Goal: Find specific page/section: Find specific page/section

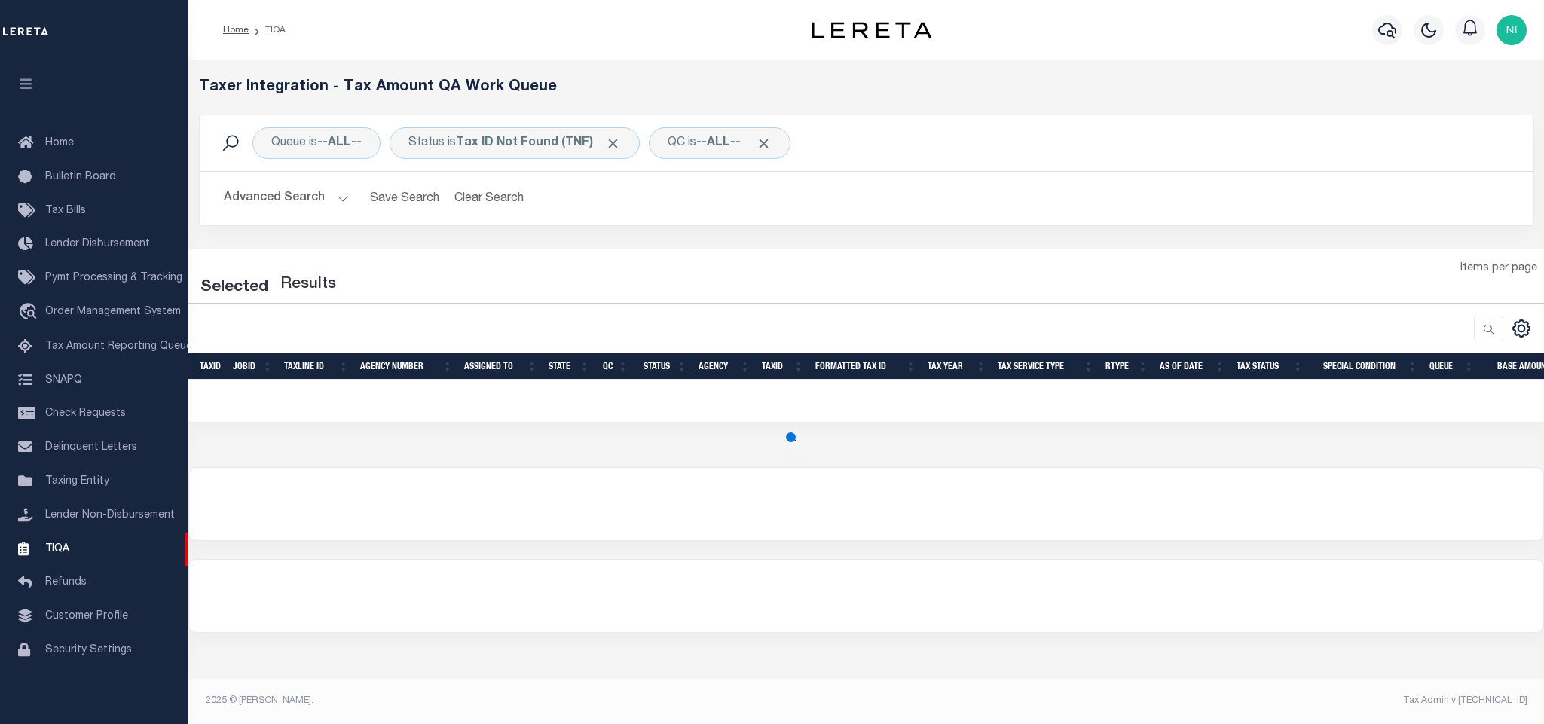
select select "200"
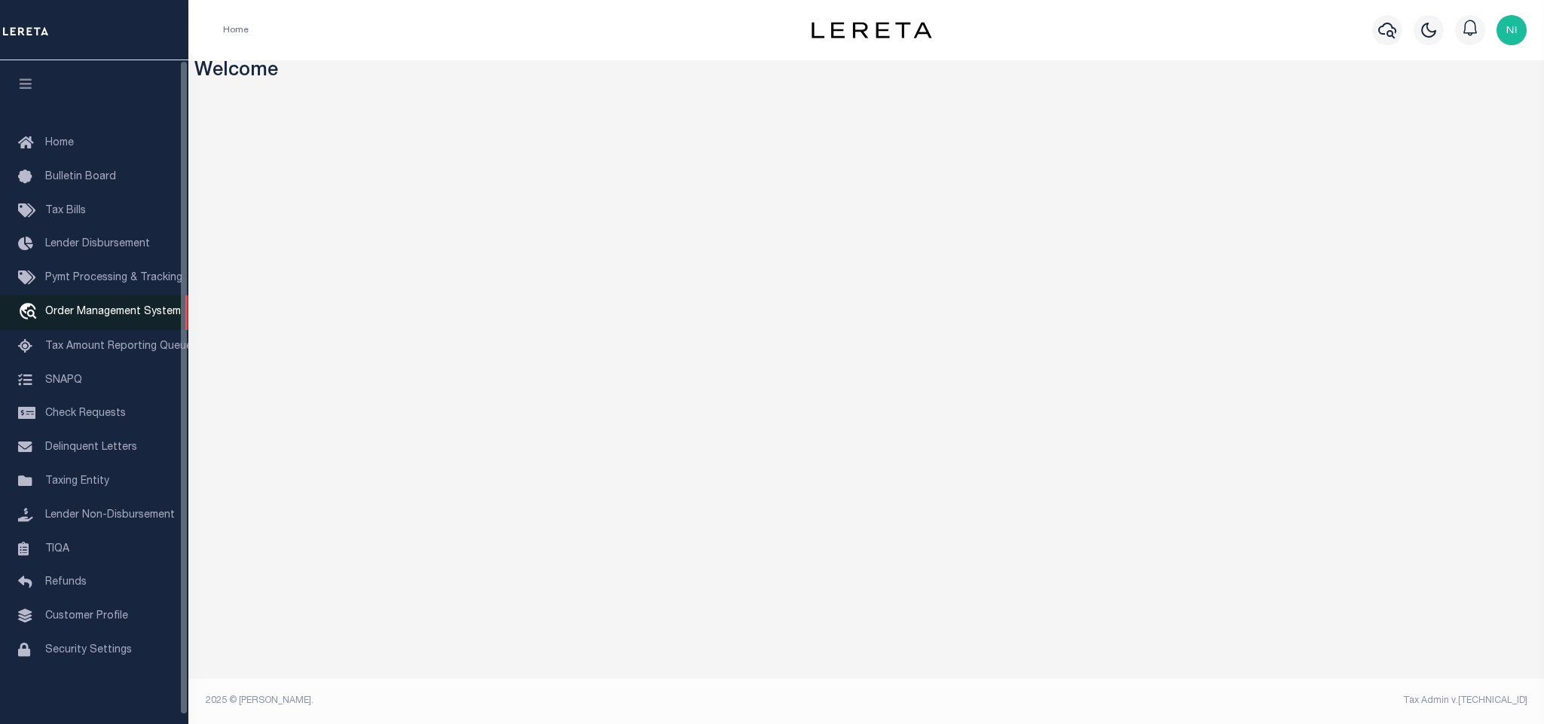
click at [105, 323] on link "travel_explore Order Management System" at bounding box center [94, 312] width 188 height 35
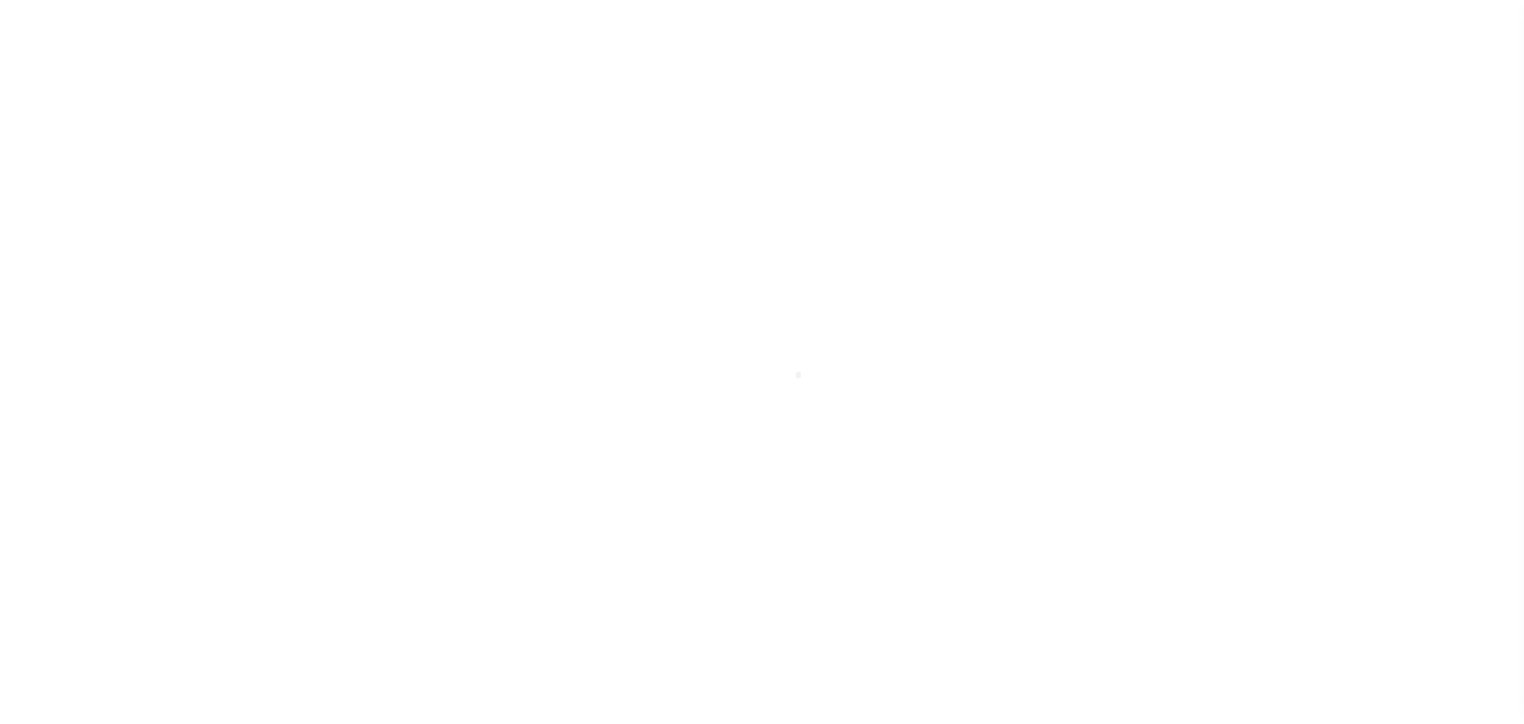
scroll to position [9, 0]
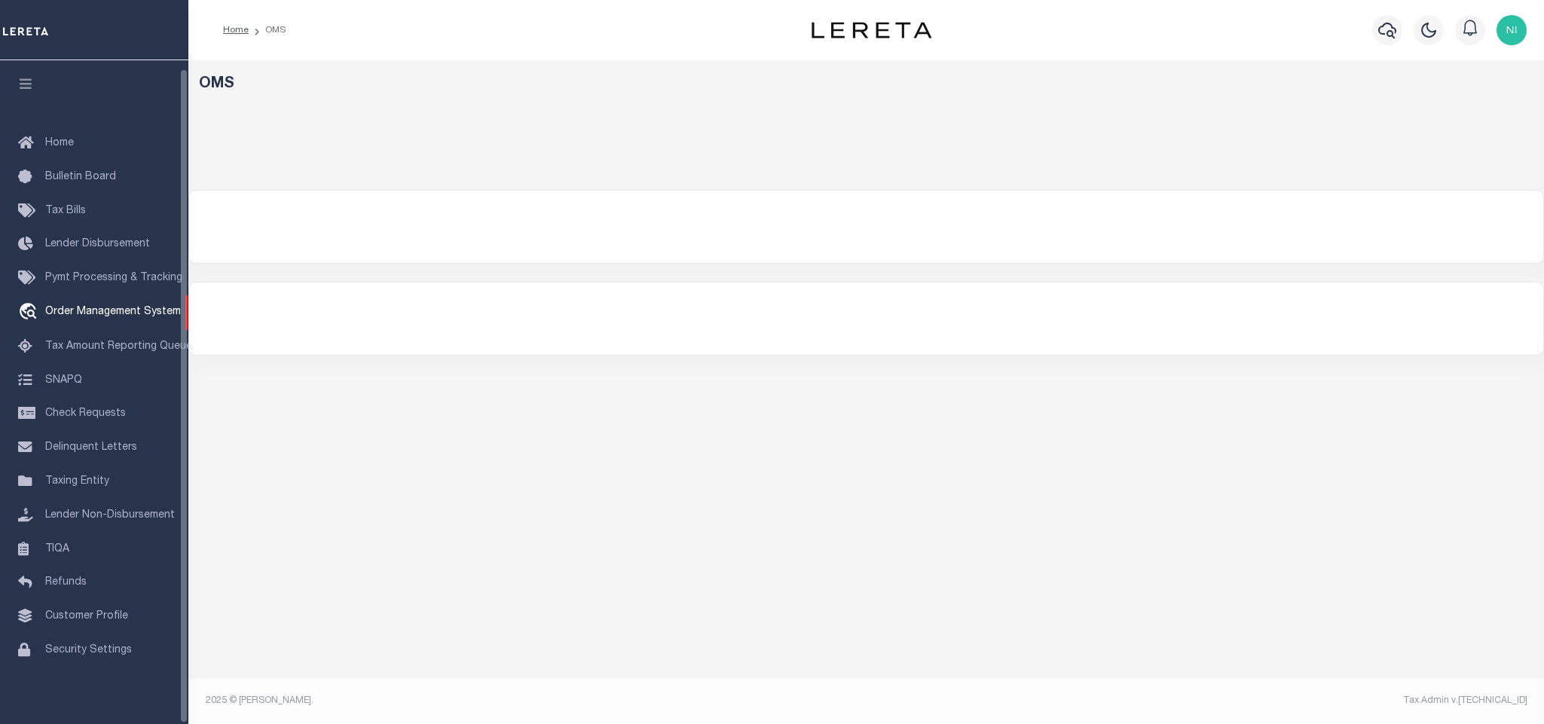
select select "200"
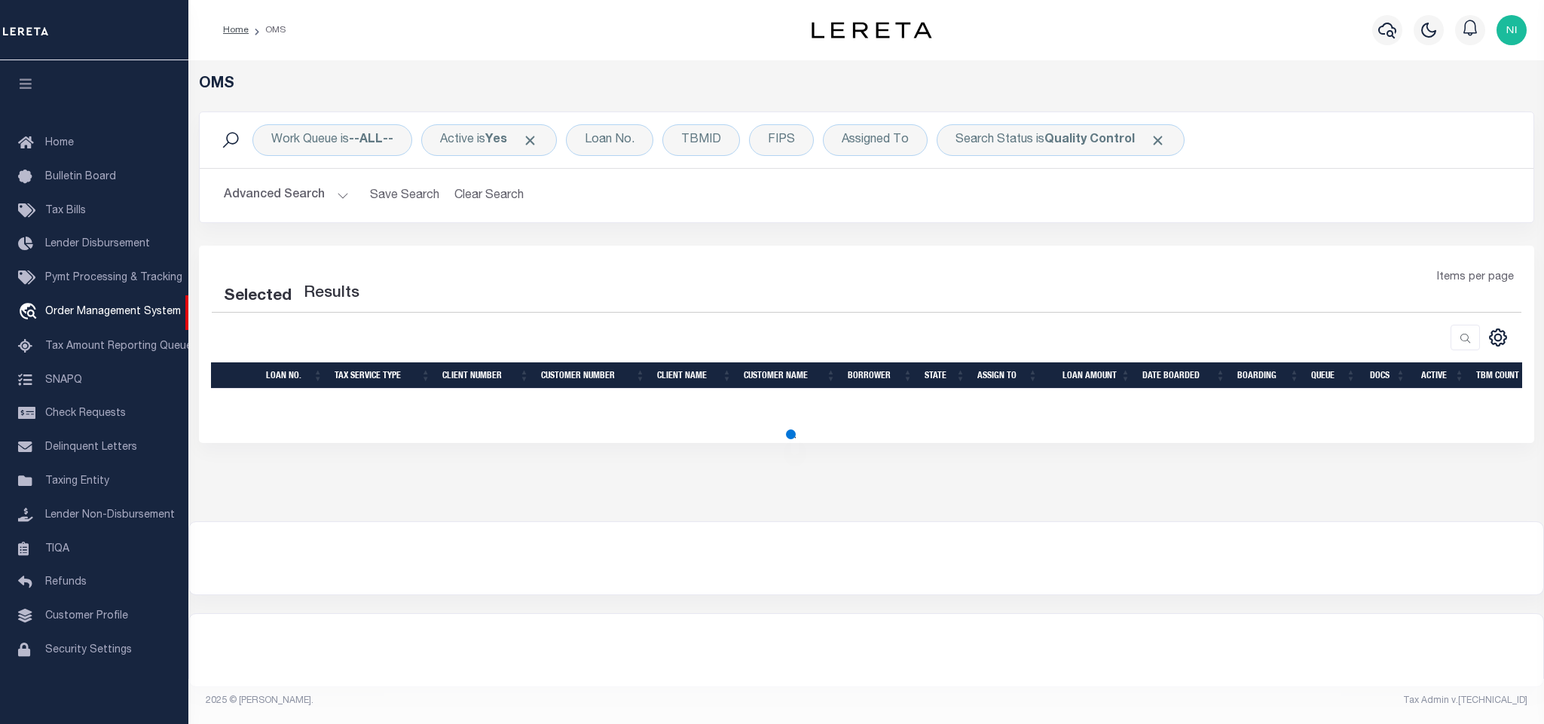
select select "200"
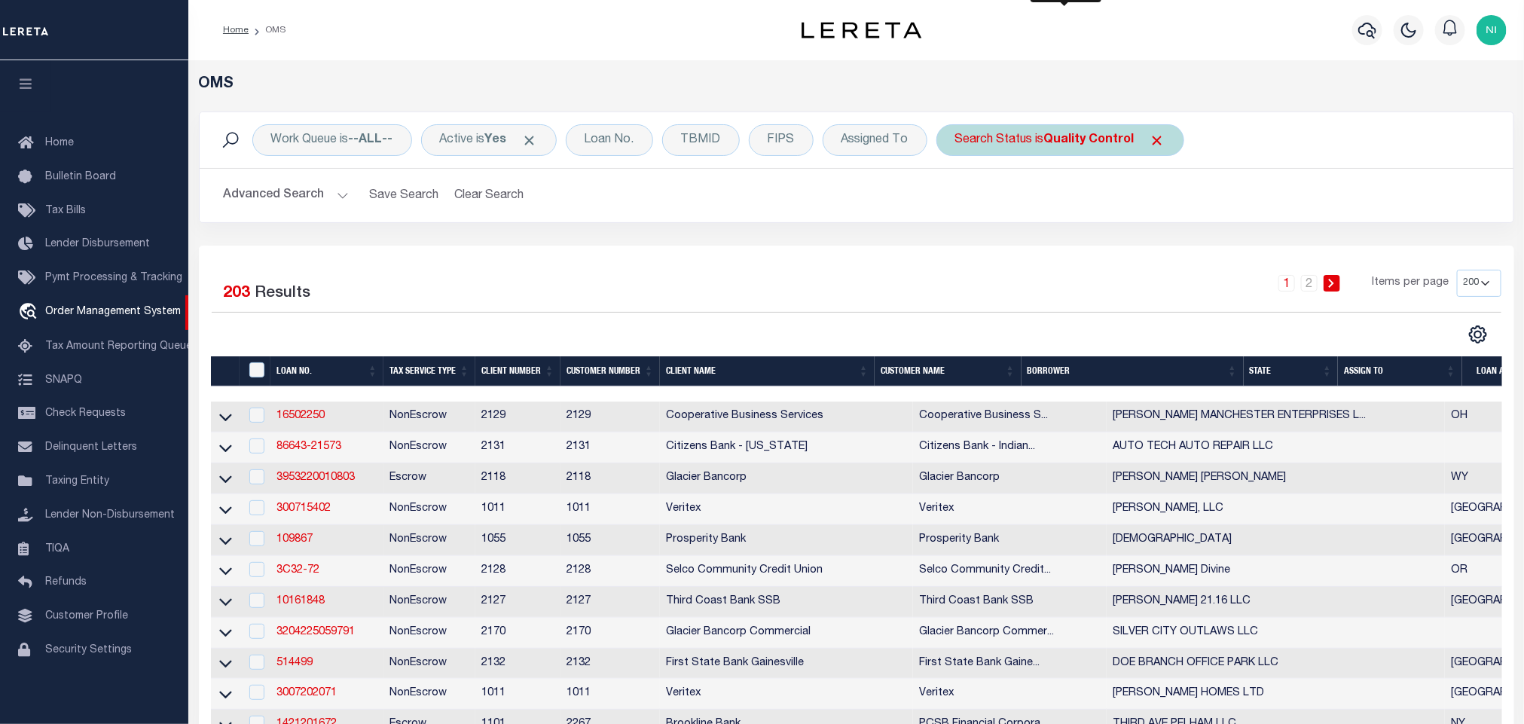
click at [1067, 136] on b "Quality Control" at bounding box center [1089, 140] width 90 height 12
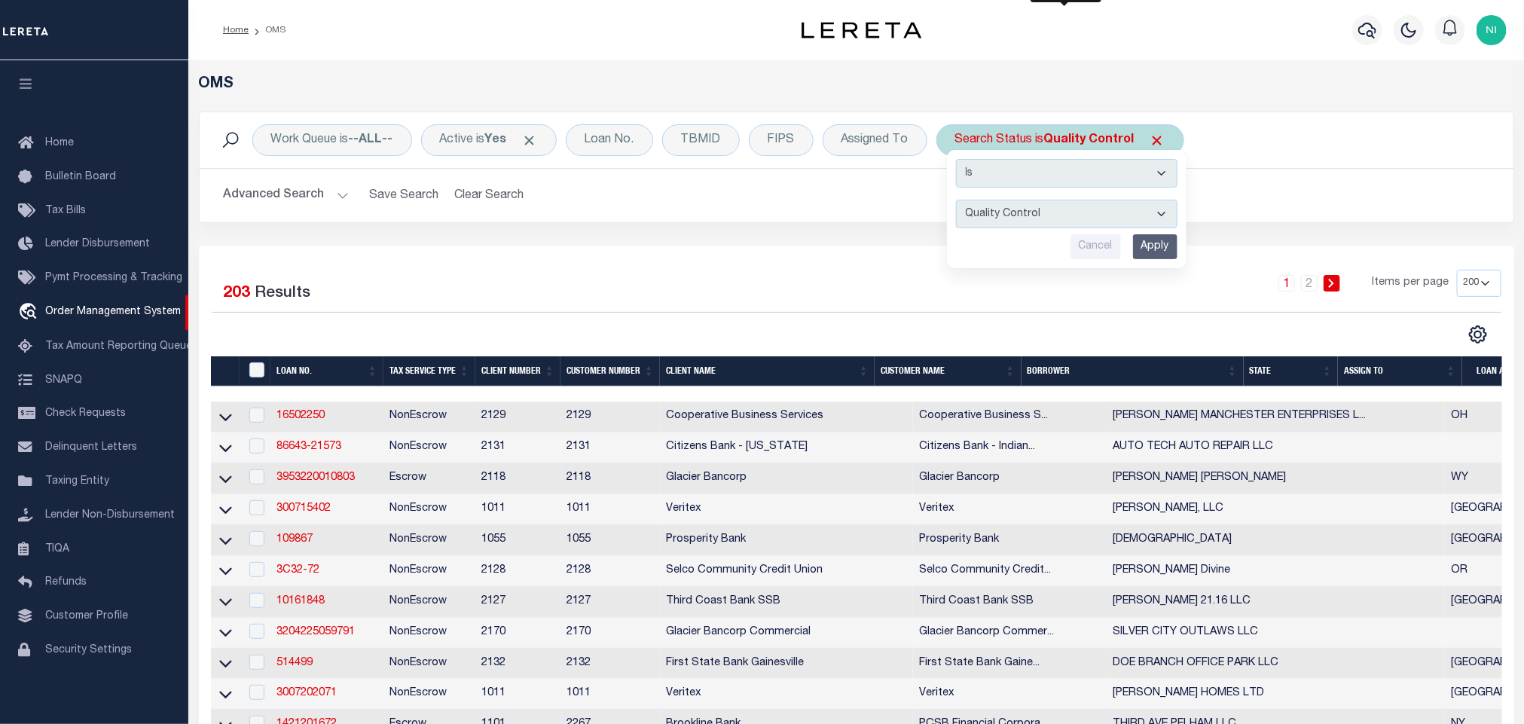
click at [1047, 202] on select "Automated Search Bad Parcel Complete Duplicate Parcel High Dollar Reporting In …" at bounding box center [1067, 214] width 222 height 29
select select "IP"
click at [962, 201] on select "Automated Search Bad Parcel Complete Duplicate Parcel High Dollar Reporting In …" at bounding box center [1067, 214] width 222 height 29
click at [1162, 249] on input "Apply" at bounding box center [1155, 246] width 44 height 25
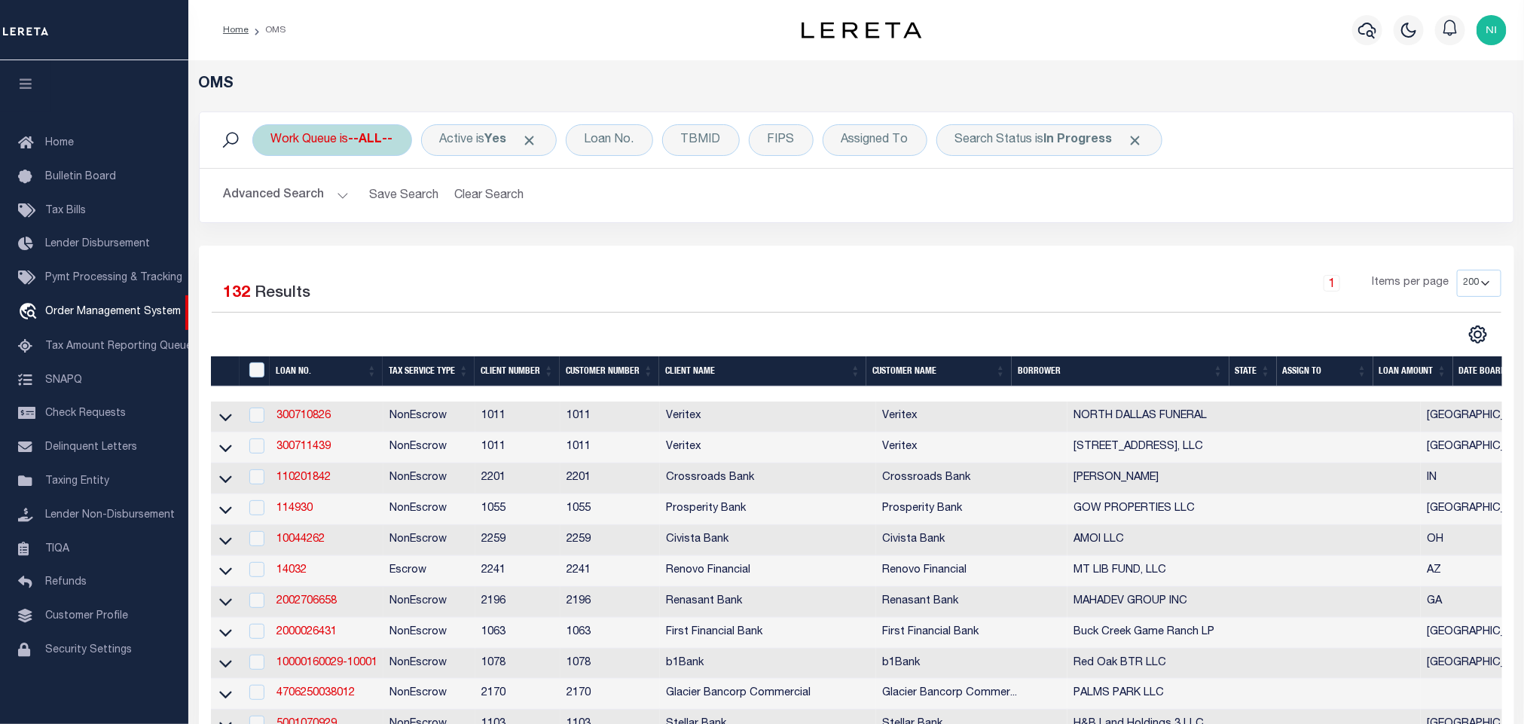
click at [360, 140] on b "--ALL--" at bounding box center [371, 140] width 44 height 12
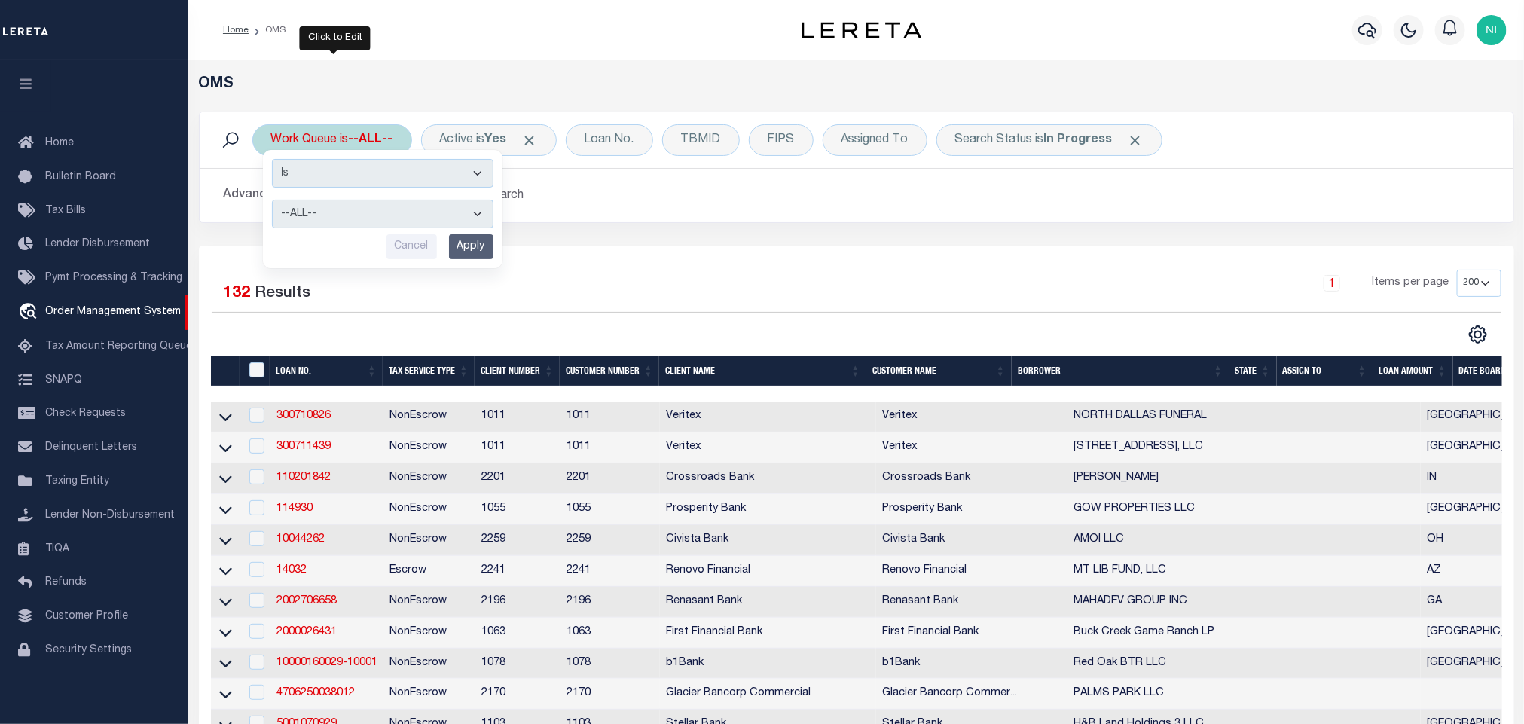
click at [356, 212] on select "--ALL-- factRSystems General ThoughtFocus" at bounding box center [383, 214] width 222 height 29
select select "FAC"
click at [272, 201] on select "--ALL-- factRSystems General ThoughtFocus" at bounding box center [383, 214] width 222 height 29
click at [477, 237] on input "Apply" at bounding box center [471, 246] width 44 height 25
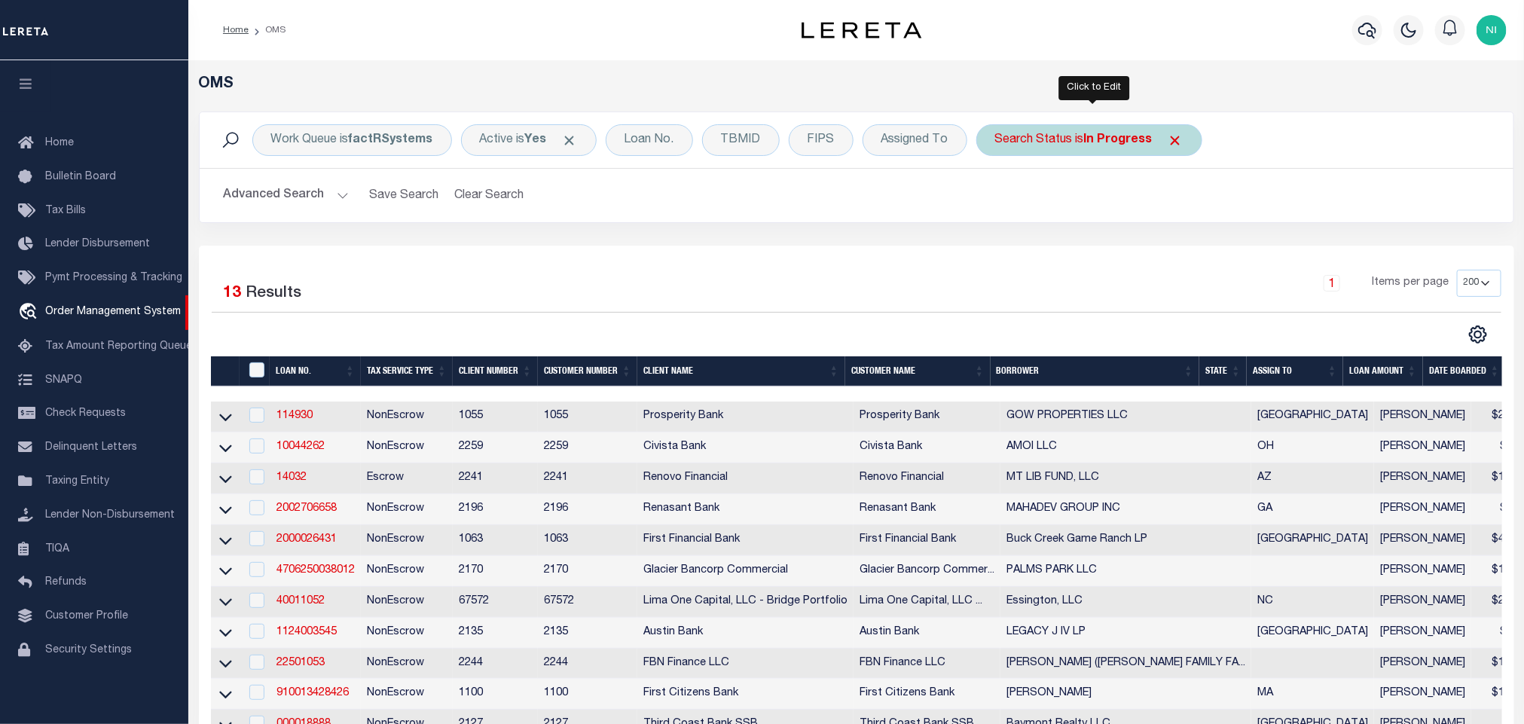
drag, startPoint x: 1104, startPoint y: 138, endPoint x: 1105, endPoint y: 151, distance: 13.6
click at [1105, 143] on b "In Progress" at bounding box center [1118, 140] width 69 height 12
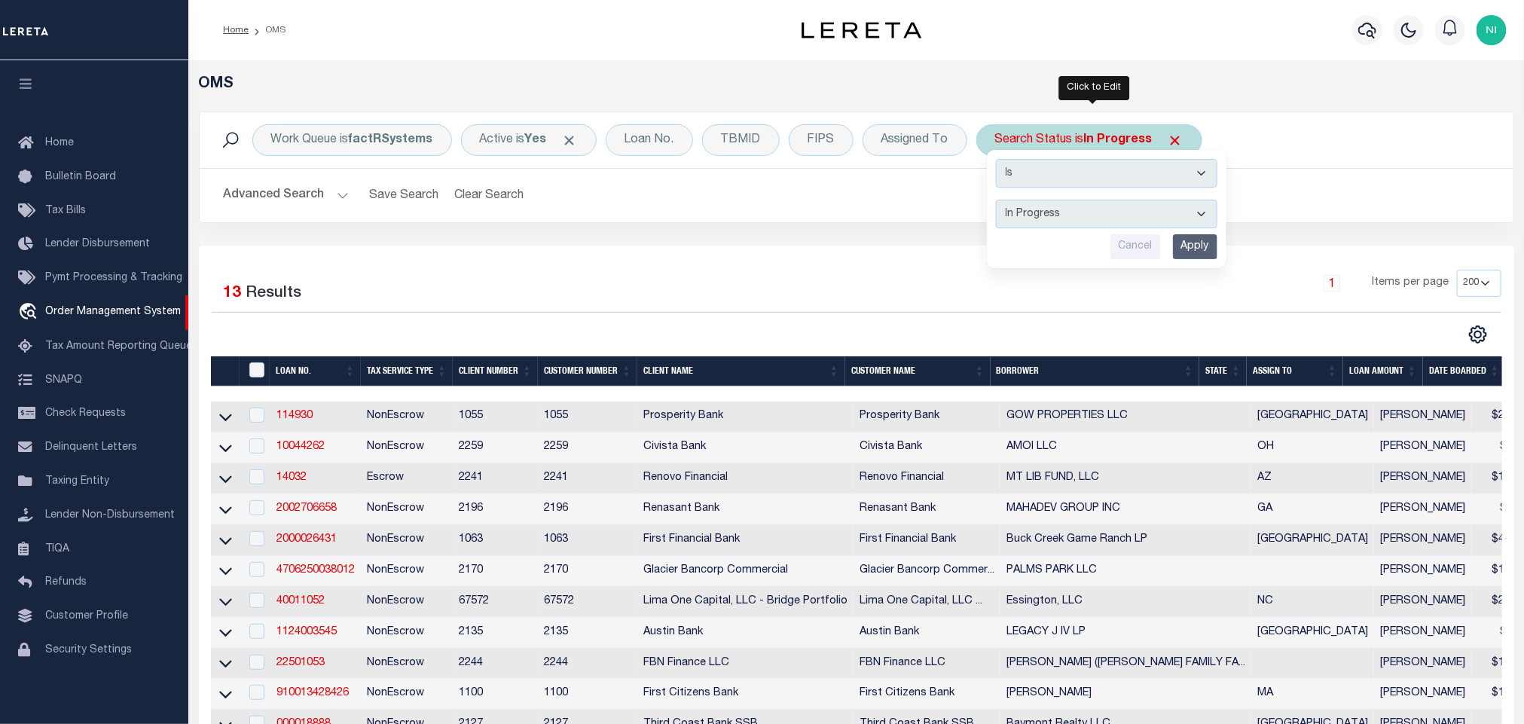
drag, startPoint x: 1105, startPoint y: 151, endPoint x: 1092, endPoint y: 211, distance: 61.1
click at [1092, 211] on select "Automated Search Bad Parcel Complete Duplicate Parcel High Dollar Reporting In …" at bounding box center [1107, 214] width 222 height 29
select select "RD"
click at [1000, 201] on select "Automated Search Bad Parcel Complete Duplicate Parcel High Dollar Reporting In …" at bounding box center [1107, 214] width 222 height 29
click at [1203, 243] on input "Apply" at bounding box center [1195, 246] width 44 height 25
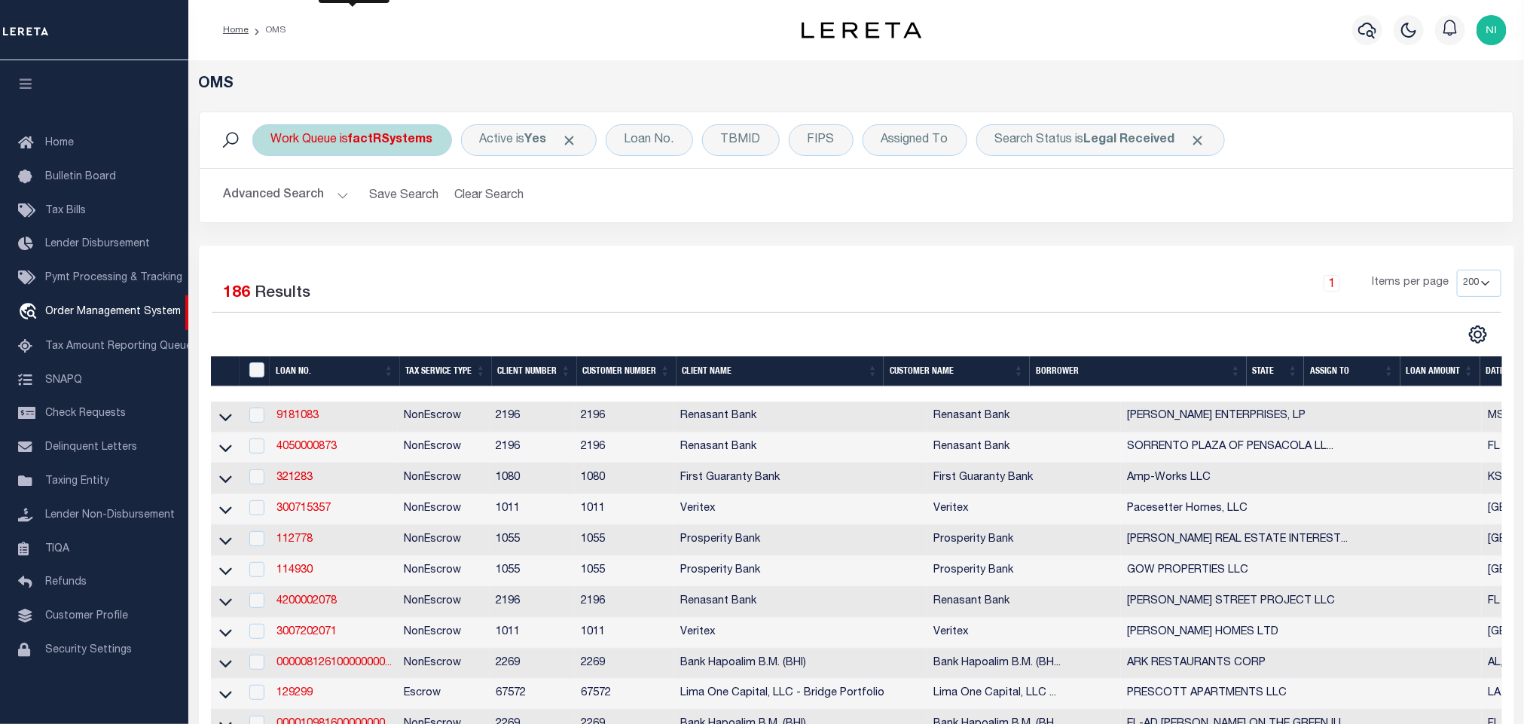
click at [387, 150] on div "Work Queue is factRSystems" at bounding box center [352, 140] width 200 height 32
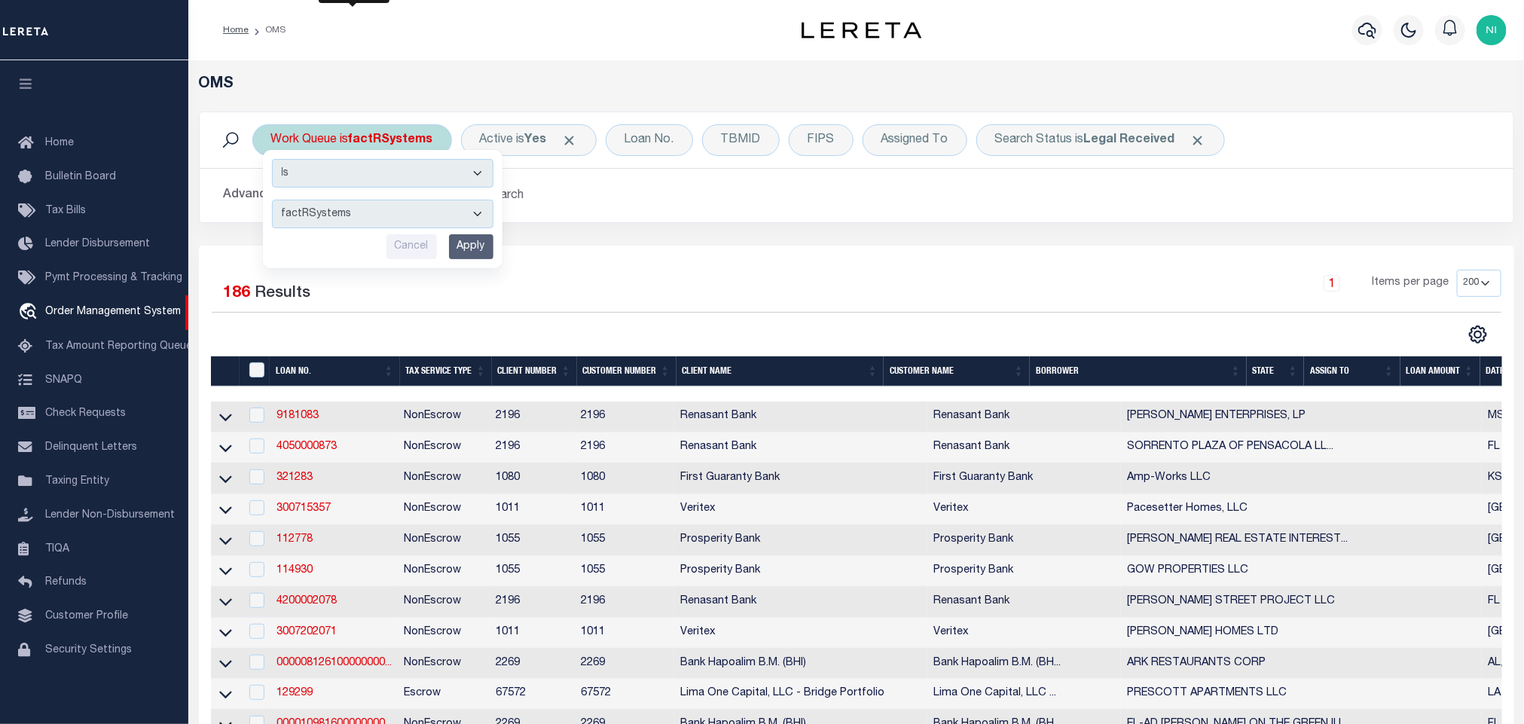
click at [387, 211] on select "--ALL-- factRSystems General ThoughtFocus" at bounding box center [383, 214] width 222 height 29
select select "THF"
click at [272, 201] on select "--ALL-- factRSystems General ThoughtFocus" at bounding box center [383, 214] width 222 height 29
click at [466, 243] on input "Apply" at bounding box center [471, 246] width 44 height 25
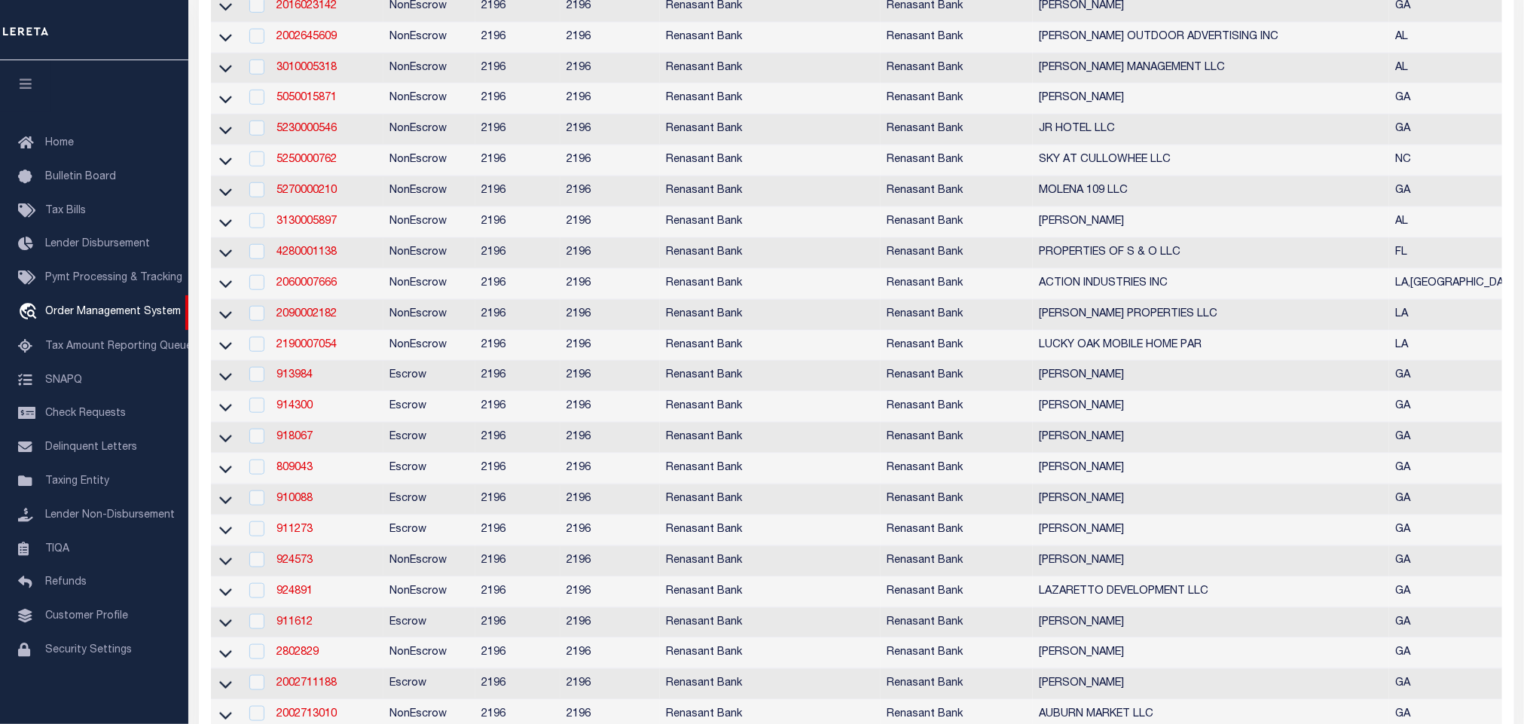
scroll to position [0, 0]
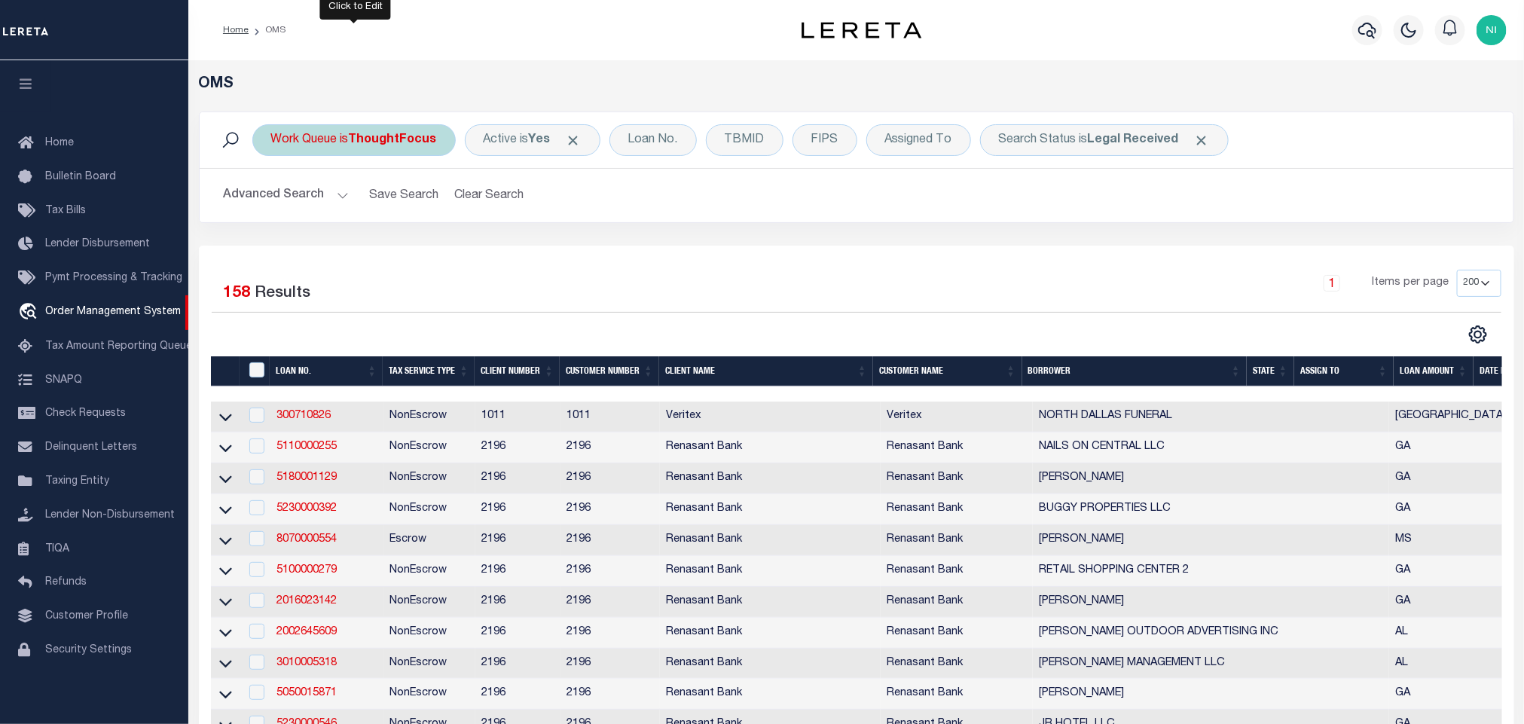
click at [411, 148] on div "Work Queue is ThoughtFocus" at bounding box center [353, 140] width 203 height 32
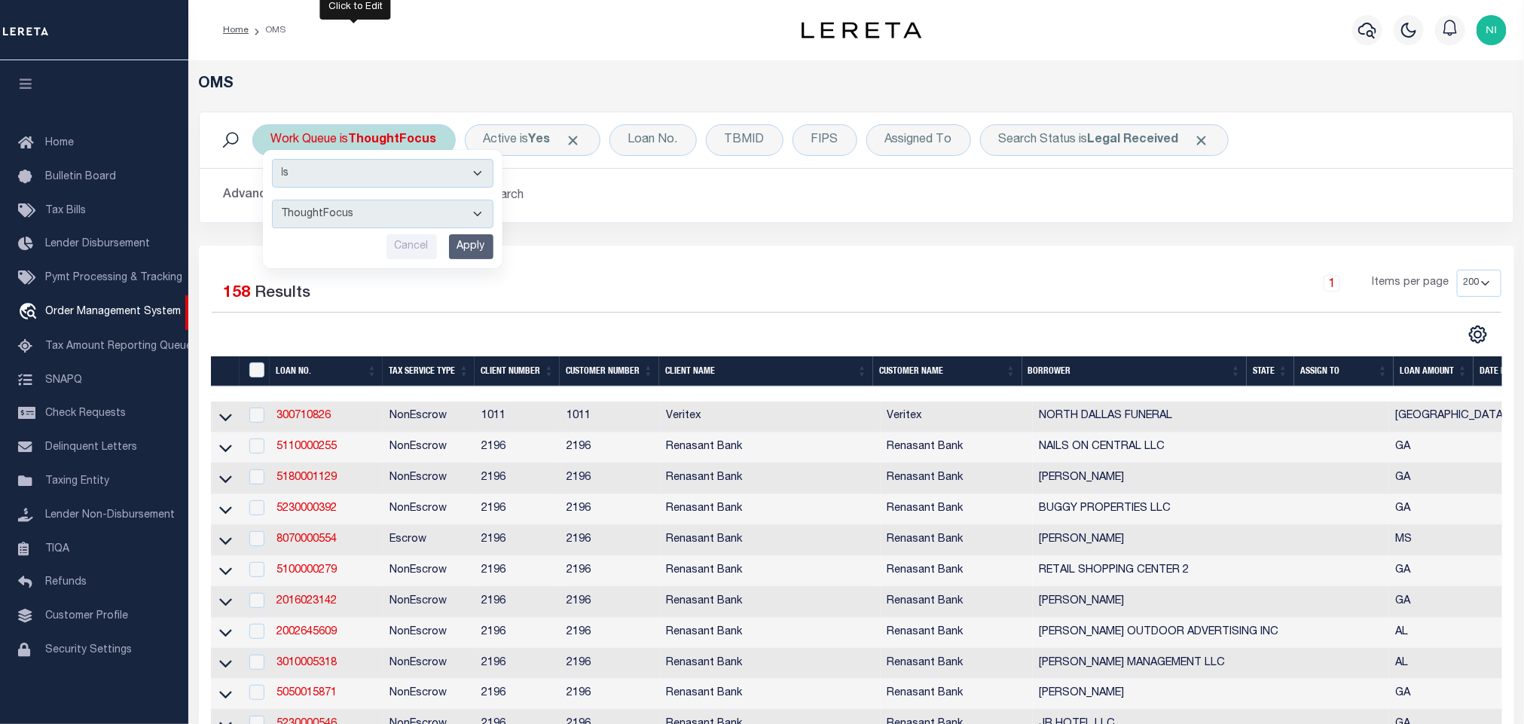
click at [414, 206] on select "--ALL-- factRSystems General ThoughtFocus" at bounding box center [383, 214] width 222 height 29
select select "FAC"
click at [272, 201] on select "--ALL-- factRSystems General ThoughtFocus" at bounding box center [383, 214] width 222 height 29
click at [469, 240] on input "Apply" at bounding box center [471, 246] width 44 height 25
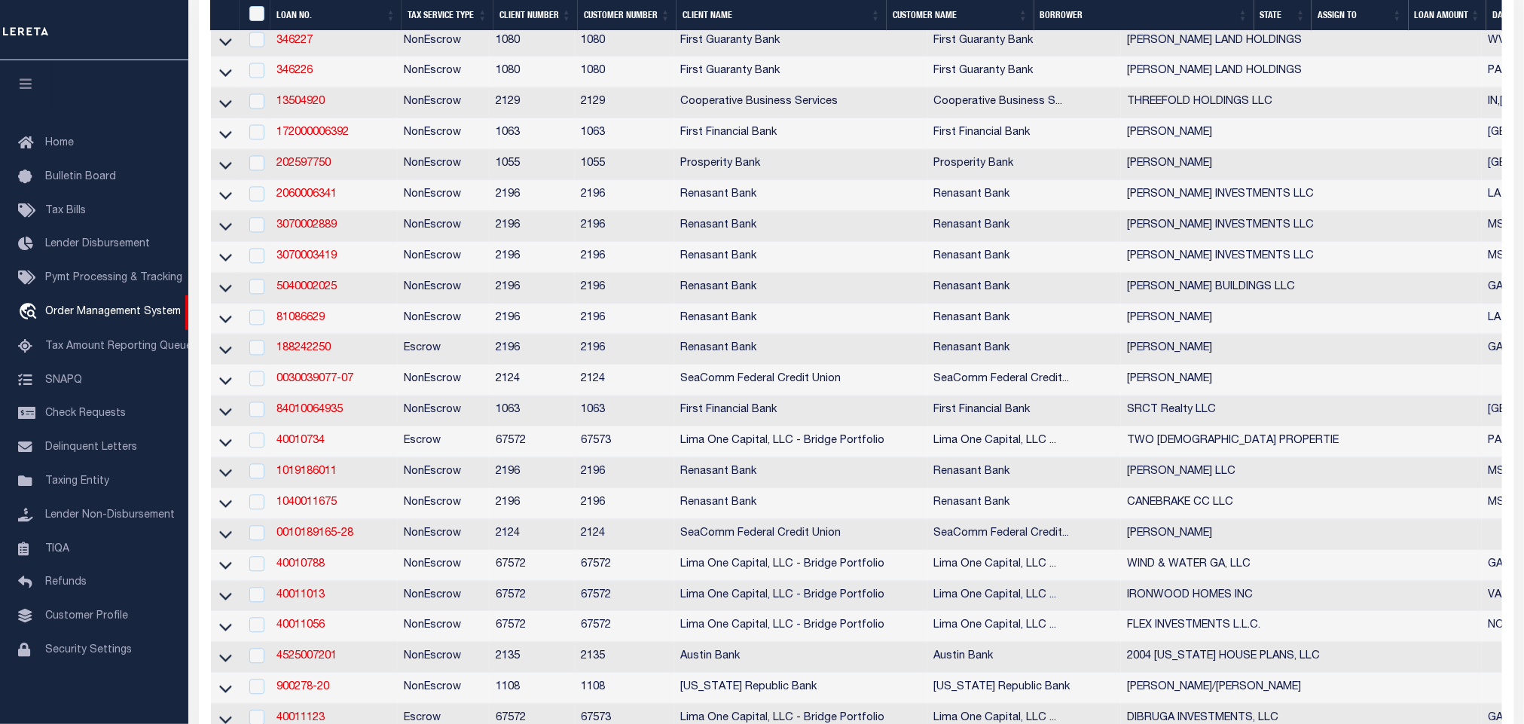
scroll to position [1921, 0]
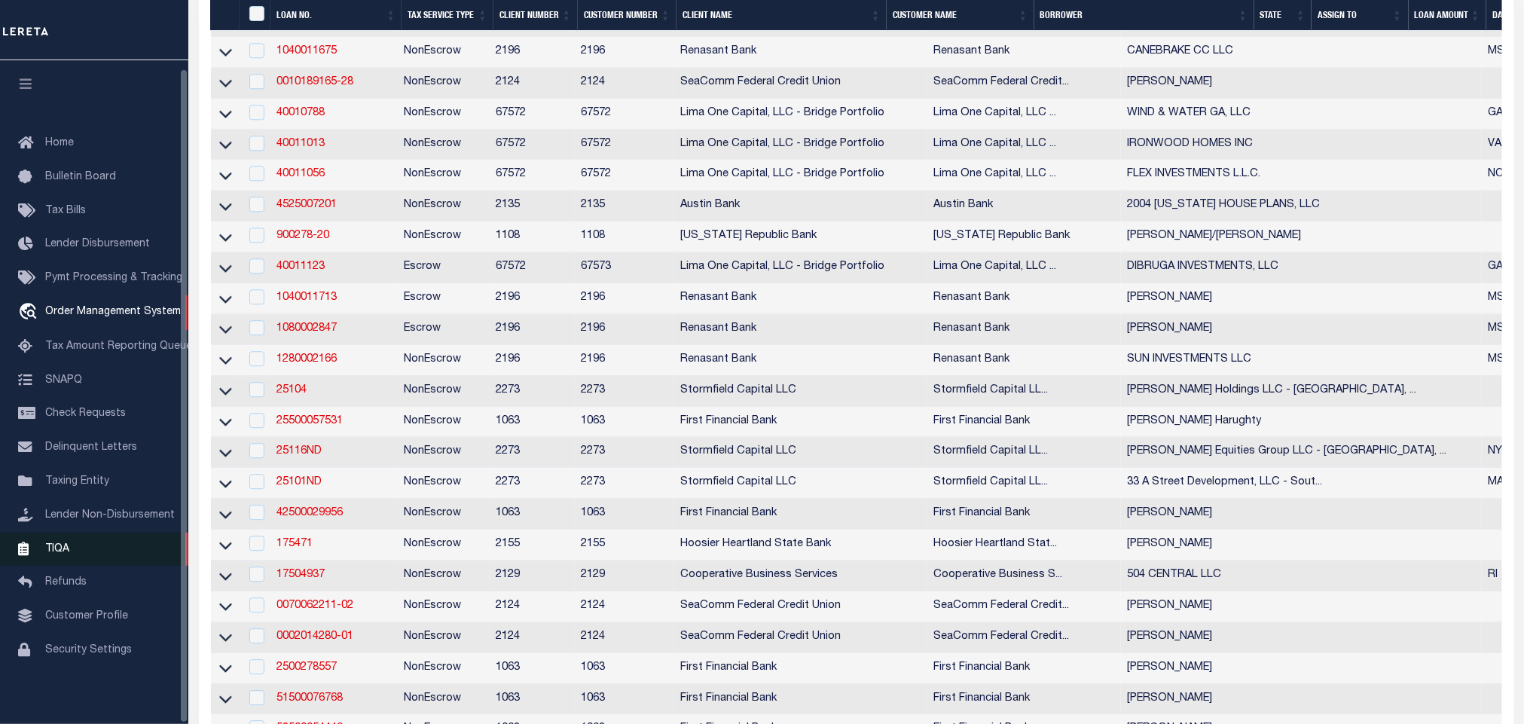
click at [57, 545] on span "TIQA" at bounding box center [57, 548] width 24 height 11
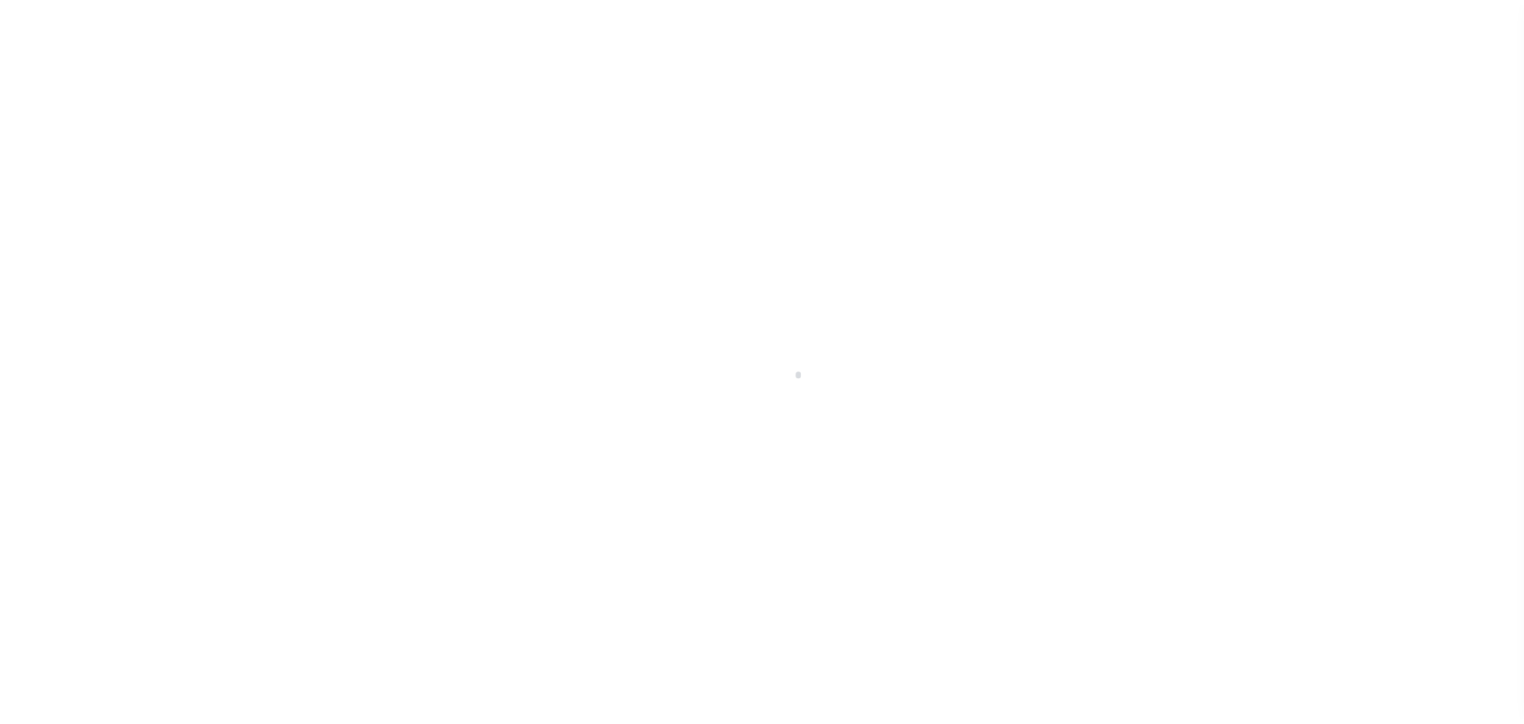
scroll to position [9, 0]
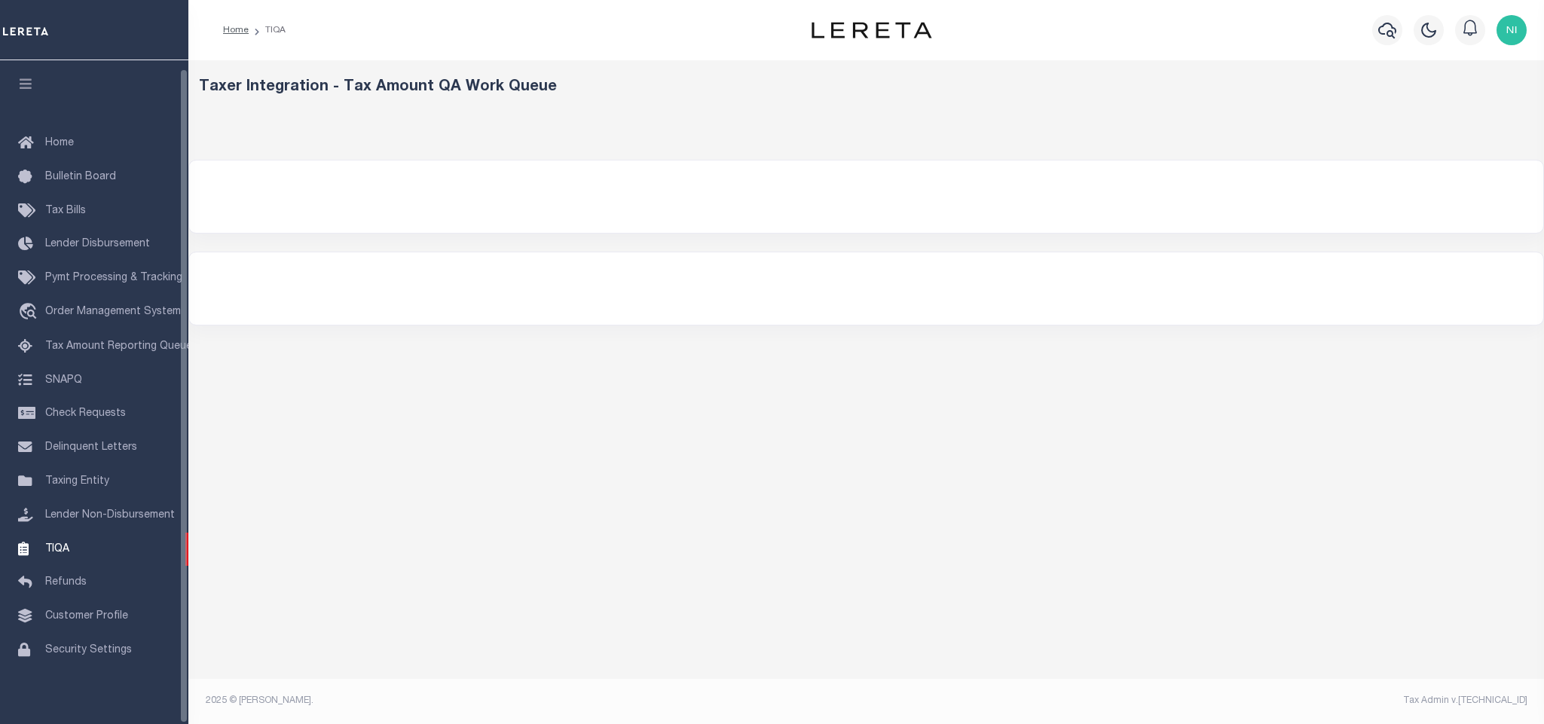
select select "200"
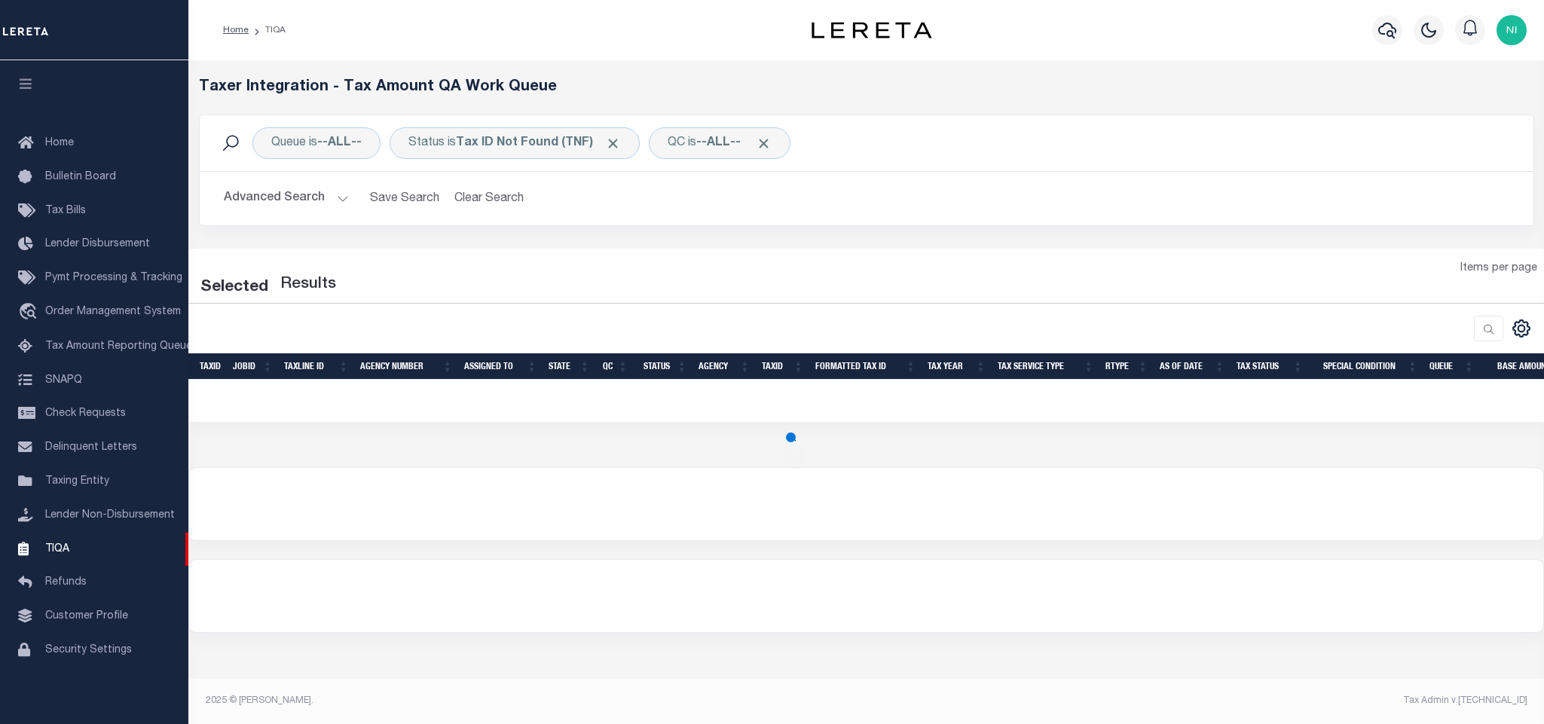
select select "200"
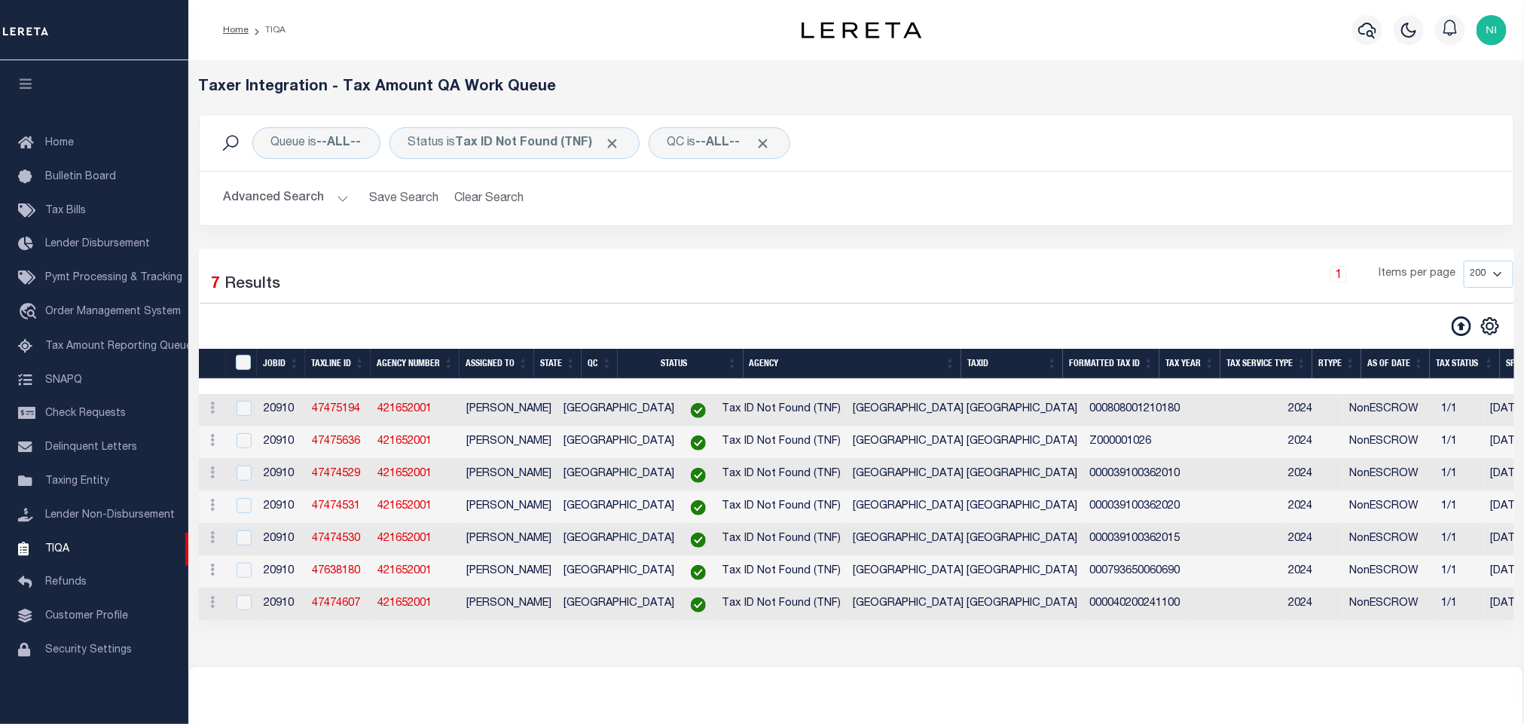
click at [658, 246] on div "Queue is --ALL-- Status is Tax ID Not Found (TNF) QC is --ALL-- Search Advanced…" at bounding box center [857, 182] width 1338 height 134
click at [661, 244] on div "Queue is --ALL-- Status is Tax ID Not Found (TNF) QC is --ALL-- Search Advanced…" at bounding box center [857, 182] width 1338 height 134
click at [656, 243] on div "Queue is --ALL-- Status is Tax ID Not Found (TNF) QC is --ALL-- Search Advanced…" at bounding box center [857, 182] width 1338 height 134
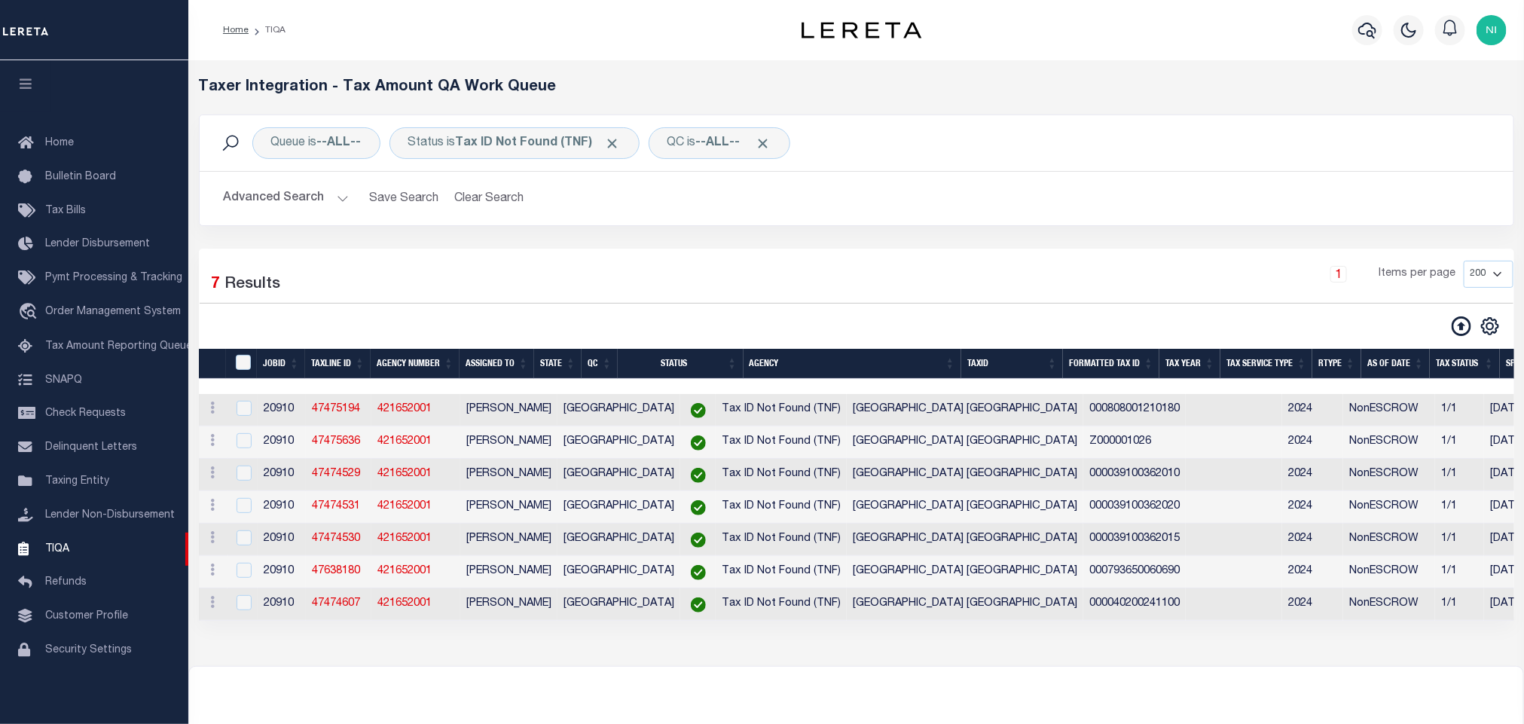
click at [656, 243] on div "Queue is --ALL-- Status is Tax ID Not Found (TNF) QC is --ALL-- Search Advanced…" at bounding box center [857, 182] width 1338 height 134
drag, startPoint x: 656, startPoint y: 243, endPoint x: 667, endPoint y: 249, distance: 12.5
click at [659, 243] on div "Queue is --ALL-- Status is Tax ID Not Found (TNF) QC is --ALL-- Search Advanced…" at bounding box center [857, 182] width 1338 height 134
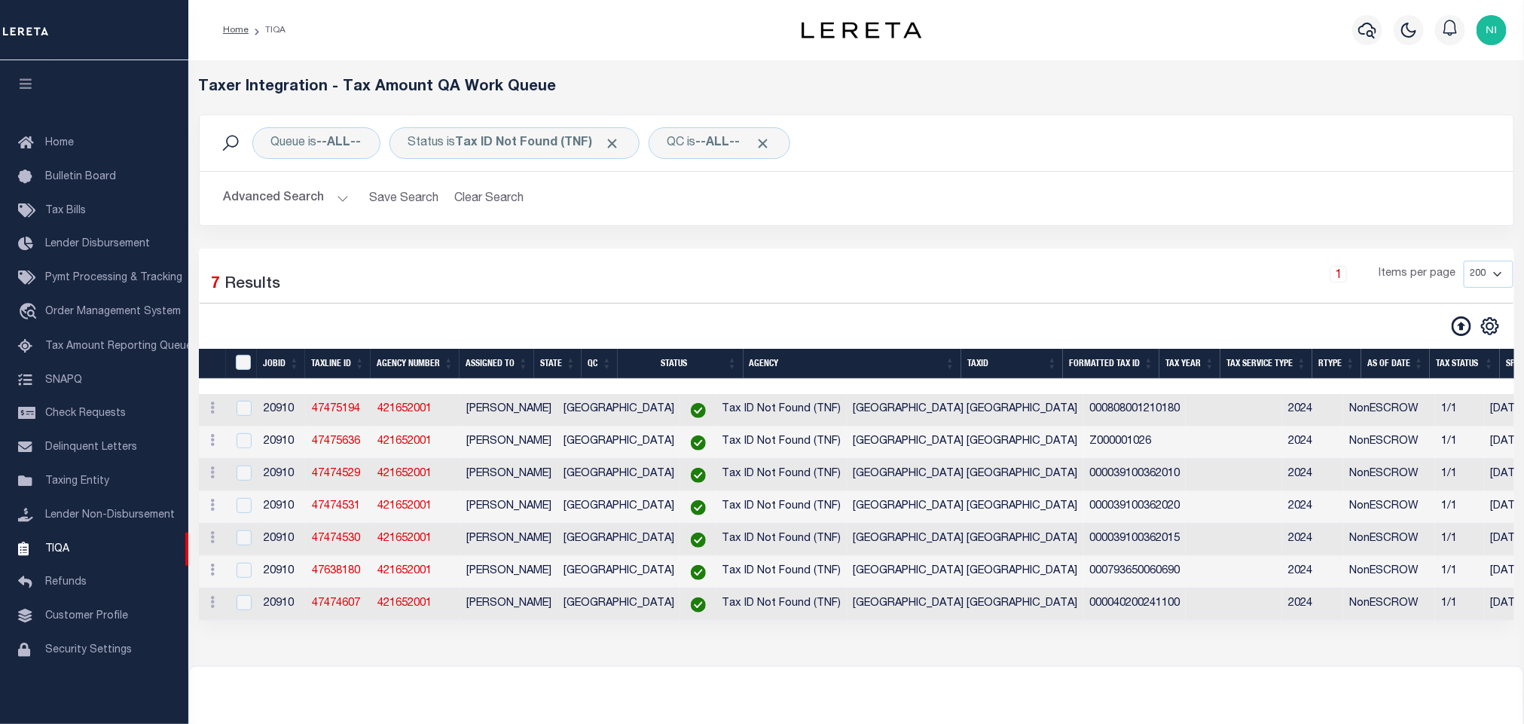
click at [667, 249] on div "Selected 7 Results 1 Items per page 10 25 50 100 200 500 1000 2000" at bounding box center [857, 435] width 1316 height 372
click at [563, 304] on div "Selected 7 Results 1 Items per page 10 25 50 100 200 500 1000 2000" at bounding box center [857, 282] width 1314 height 43
click at [564, 303] on div "1 Items per page 10 25 50 100 200 500 1000 2000" at bounding box center [1023, 282] width 1003 height 42
click at [647, 261] on div "Selected 7 Results 1 Items per page 10 25 50 100 200 500 1000 2000" at bounding box center [857, 435] width 1316 height 372
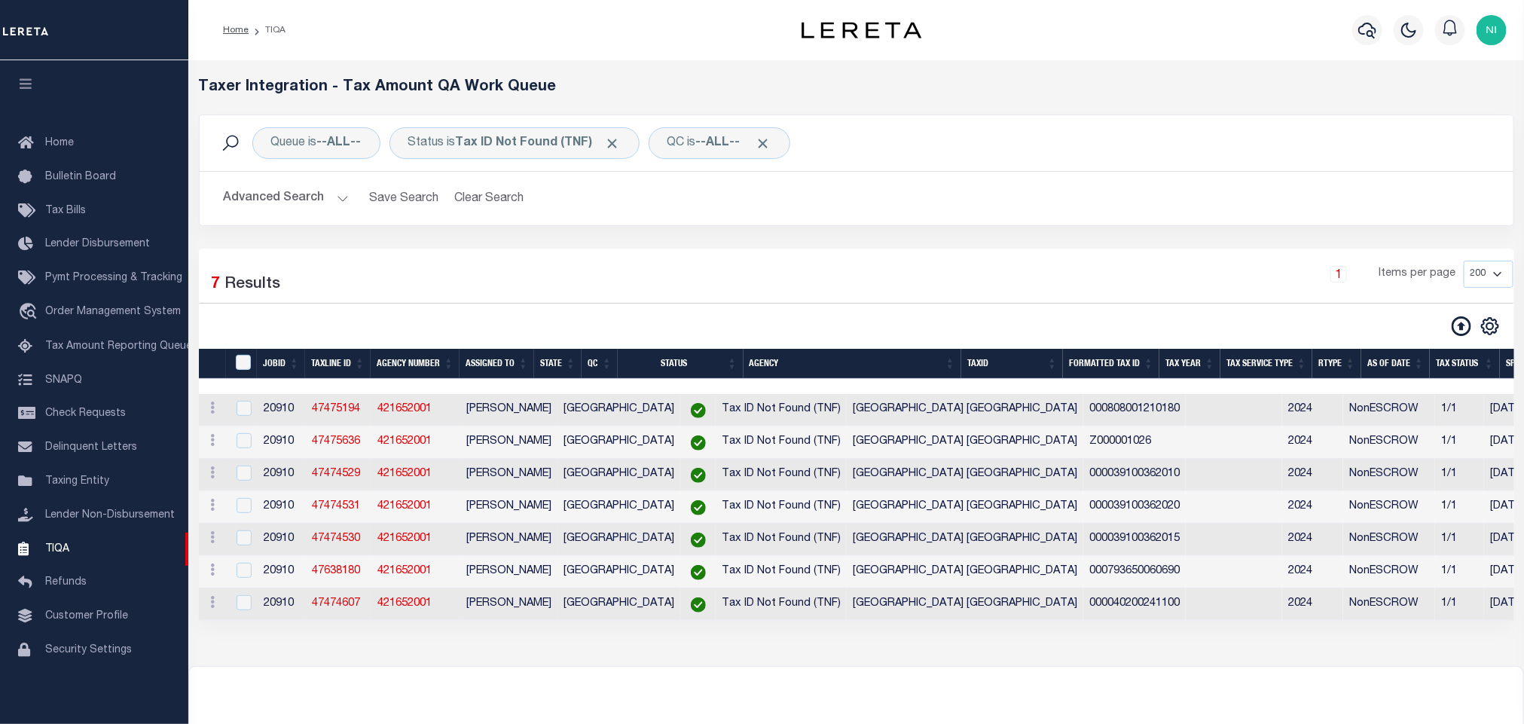
click at [645, 261] on div "Selected 7 Results 1 Items per page 10 25 50 100 200 500 1000 2000" at bounding box center [857, 435] width 1316 height 372
click at [642, 254] on div "Selected 7 Results 1 Items per page 10 25 50 100 200 500 1000 2000" at bounding box center [857, 435] width 1316 height 372
click at [640, 243] on div "Queue is --ALL-- Status is Tax ID Not Found (TNF) QC is --ALL-- Search Advanced…" at bounding box center [857, 182] width 1338 height 134
click at [640, 237] on div "Queue is --ALL-- Status is Tax ID Not Found (TNF) QC is --ALL-- Search Advanced…" at bounding box center [857, 182] width 1338 height 134
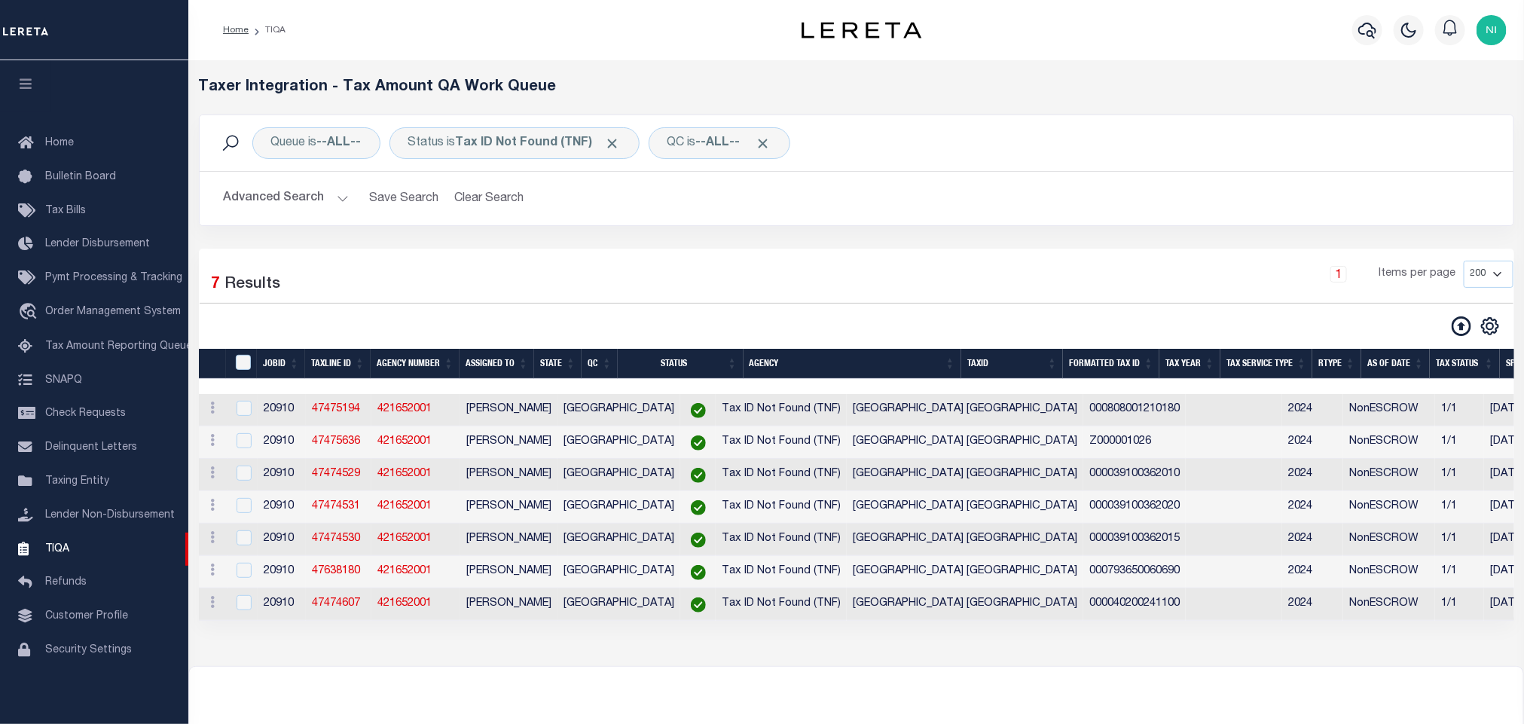
click at [643, 236] on div "Queue is --ALL-- Status is Tax ID Not Found (TNF) QC is --ALL-- Search Advanced…" at bounding box center [857, 182] width 1338 height 134
click at [656, 228] on div "Queue is --ALL-- Status is Tax ID Not Found (TNF) QC is --ALL-- Search Advanced…" at bounding box center [857, 182] width 1338 height 134
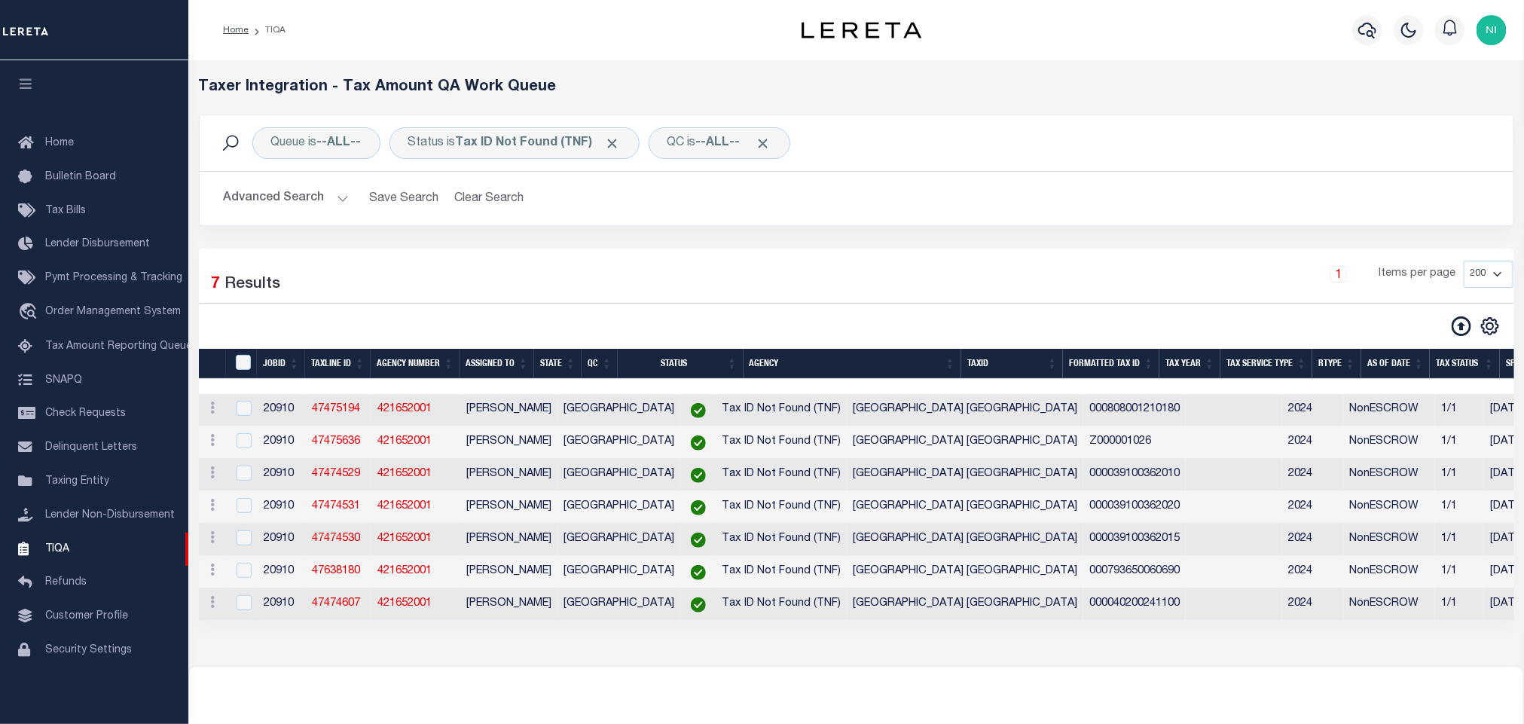
click at [656, 228] on div "Queue is --ALL-- Status is Tax ID Not Found (TNF) QC is --ALL-- Search Advanced…" at bounding box center [857, 182] width 1338 height 134
click at [808, 222] on div "Advanced Search Save Search Clear Search TIQATaxLineSearchTable_dynamictable___…" at bounding box center [857, 198] width 1314 height 53
